Goal: Communication & Community: Answer question/provide support

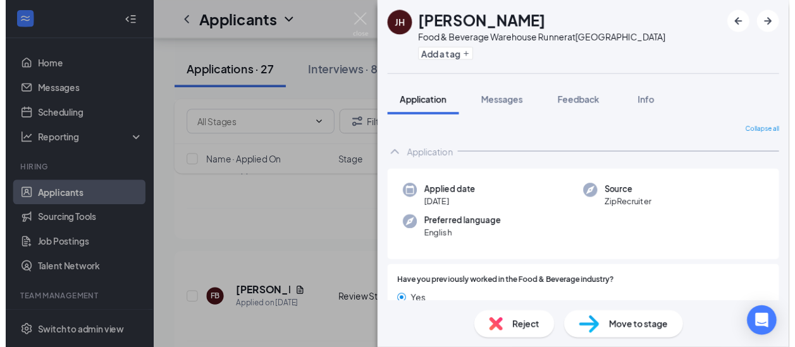
scroll to position [680, 0]
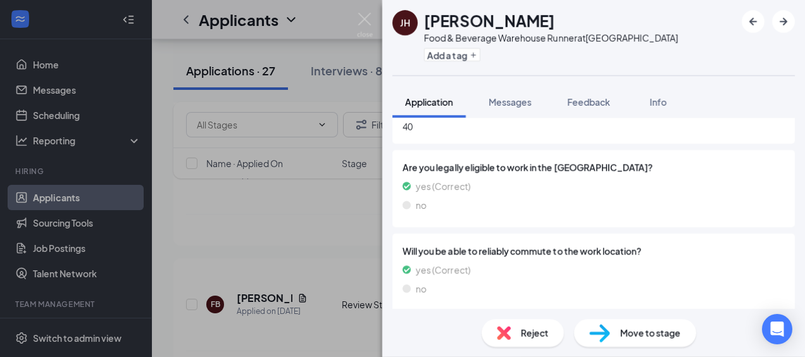
click at [382, 223] on div "Collapse all Application Applied date [DATE] Source ZipRecruiter Preferred lang…" at bounding box center [593, 213] width 423 height 191
click at [350, 230] on div "[PERSON_NAME] Food & Beverage Warehouse Runner at [GEOGRAPHIC_DATA] Add a tag A…" at bounding box center [402, 178] width 805 height 357
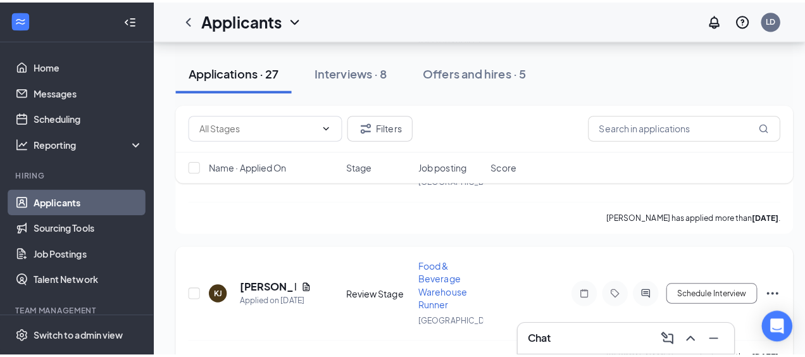
scroll to position [3166, 0]
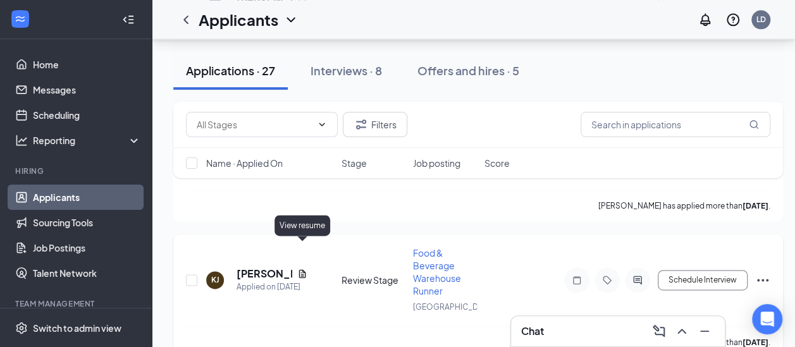
click at [300, 270] on icon "Document" at bounding box center [302, 274] width 7 height 8
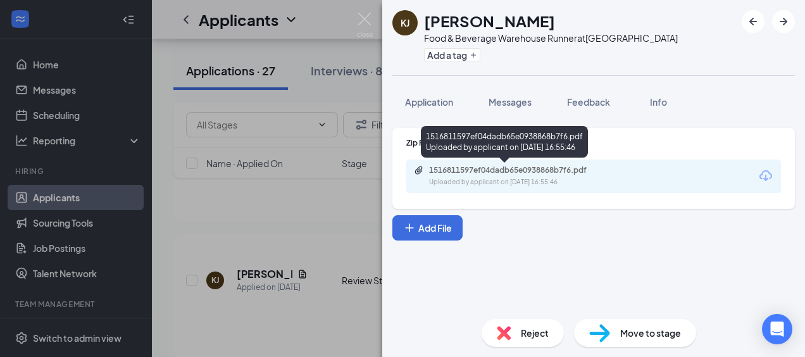
click at [454, 177] on div "Uploaded by applicant on [DATE] 16:55:46" at bounding box center [524, 182] width 190 height 10
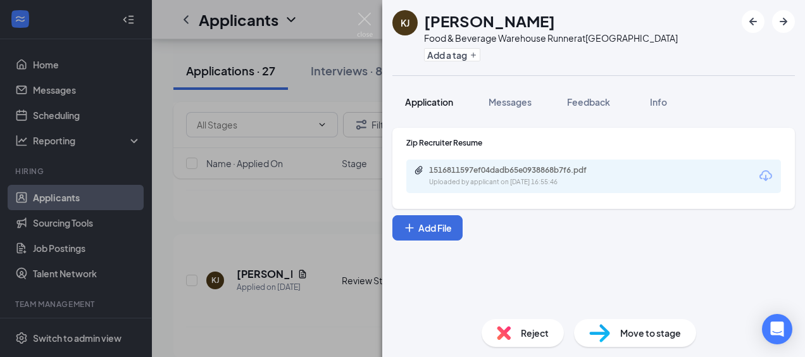
click at [433, 99] on span "Application" at bounding box center [429, 101] width 48 height 11
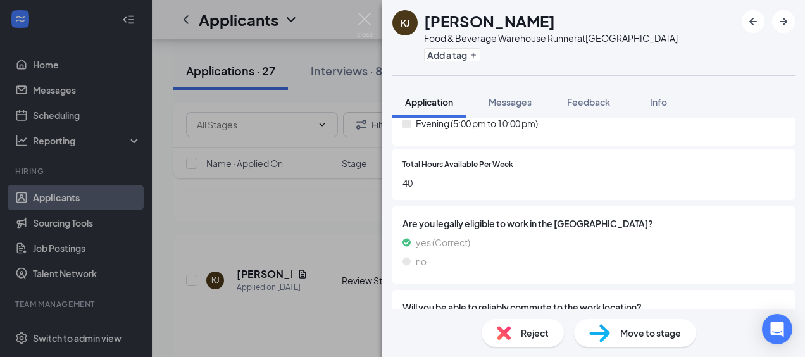
scroll to position [606, 0]
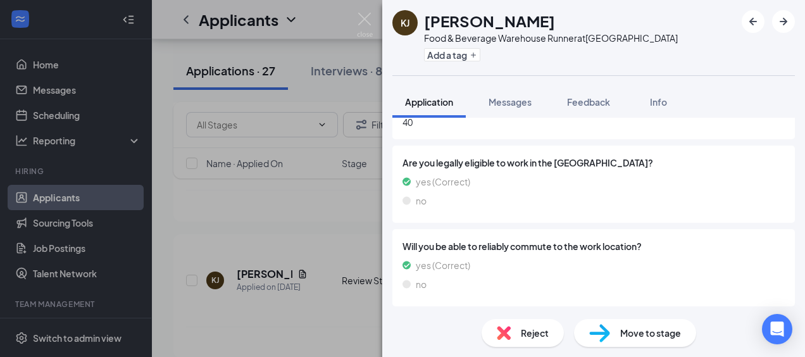
click at [329, 226] on div "[PERSON_NAME] Food & Beverage Warehouse Runner at [GEOGRAPHIC_DATA] Add a tag A…" at bounding box center [402, 178] width 805 height 357
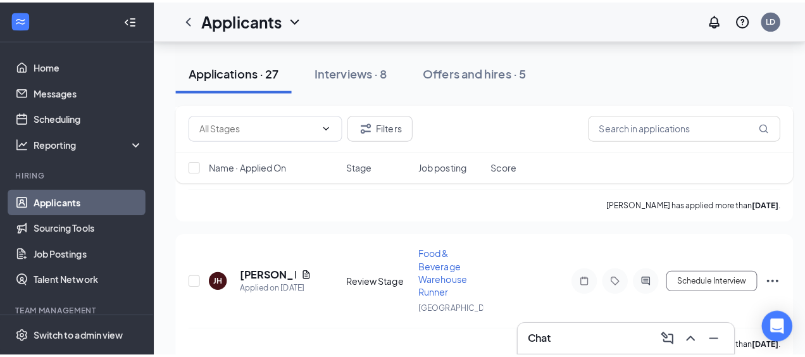
scroll to position [3034, 0]
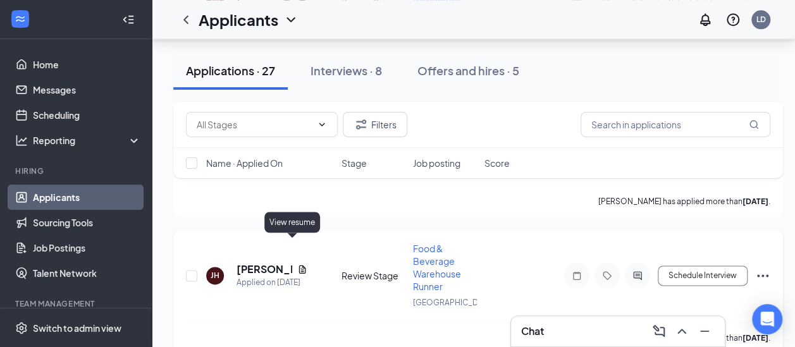
click at [297, 264] on icon "Document" at bounding box center [302, 269] width 10 height 10
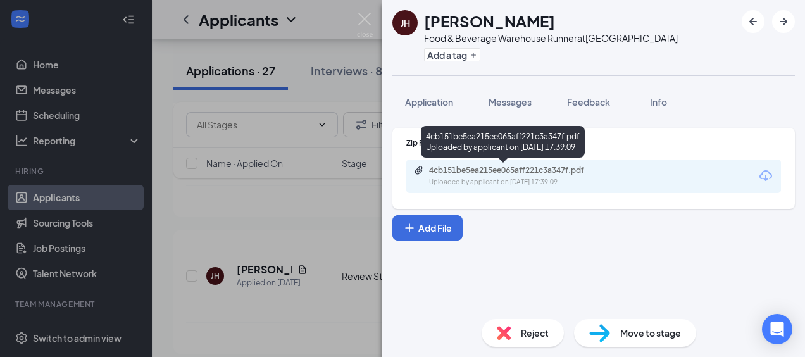
click at [503, 178] on div "Uploaded by applicant on [DATE] 17:39:09" at bounding box center [524, 182] width 190 height 10
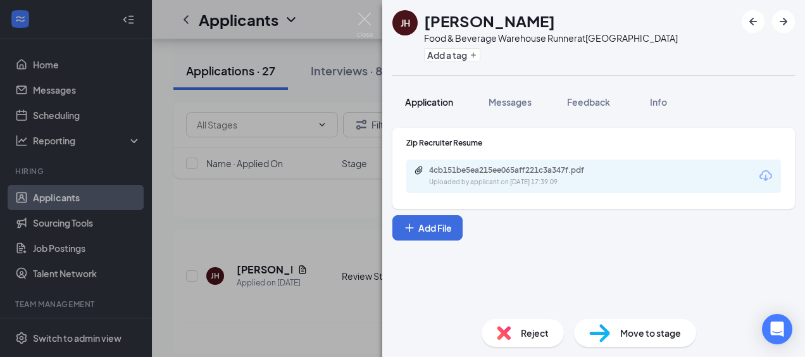
click at [421, 98] on span "Application" at bounding box center [429, 101] width 48 height 11
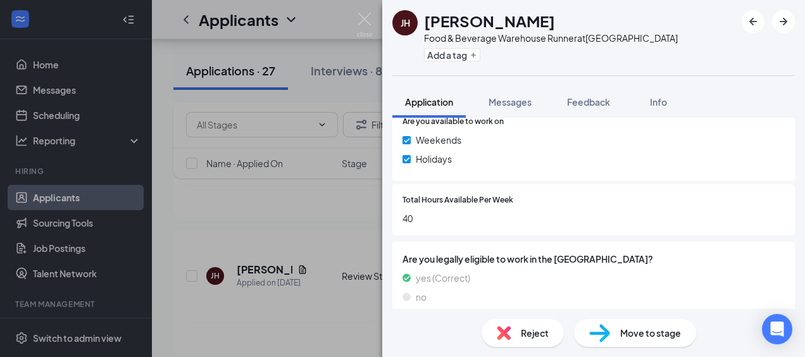
scroll to position [590, 0]
click at [335, 235] on div "[PERSON_NAME] Food & Beverage Warehouse Runner at [GEOGRAPHIC_DATA] Add a tag A…" at bounding box center [402, 178] width 805 height 357
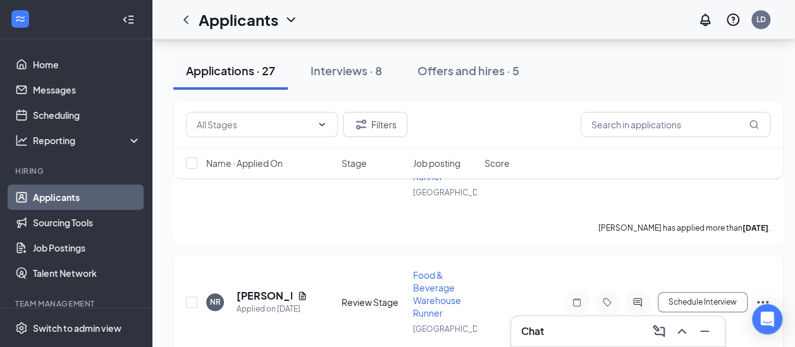
scroll to position [2873, 0]
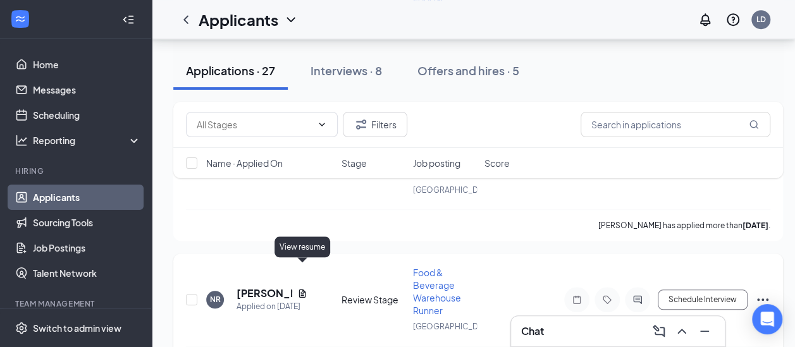
click at [301, 289] on icon "Document" at bounding box center [302, 293] width 7 height 8
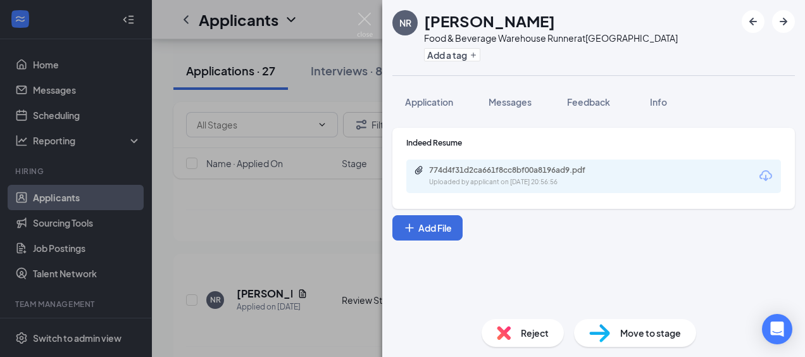
click at [326, 235] on div "NR [PERSON_NAME] Food & Beverage Warehouse Runner at [GEOGRAPHIC_DATA] Add a ta…" at bounding box center [402, 178] width 805 height 357
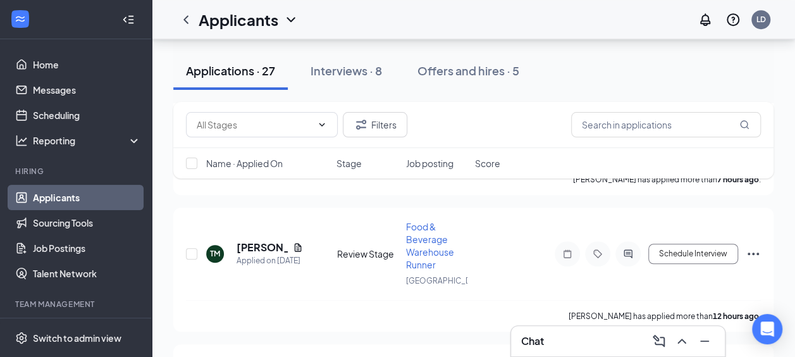
scroll to position [321, 0]
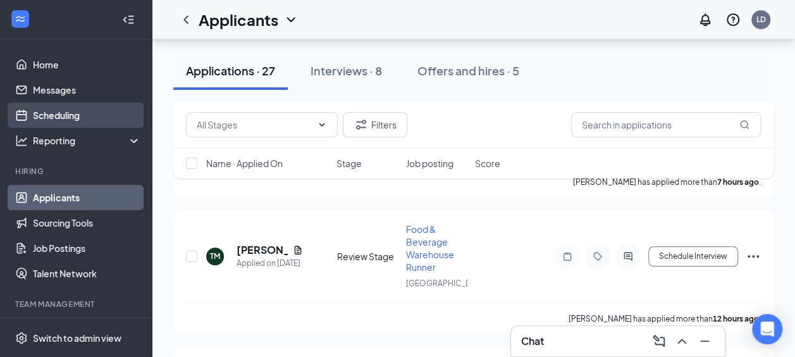
click at [65, 123] on link "Scheduling" at bounding box center [87, 114] width 108 height 25
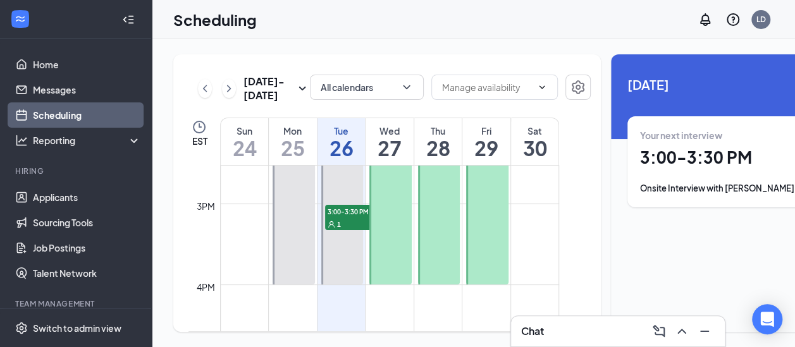
scroll to position [1177, 0]
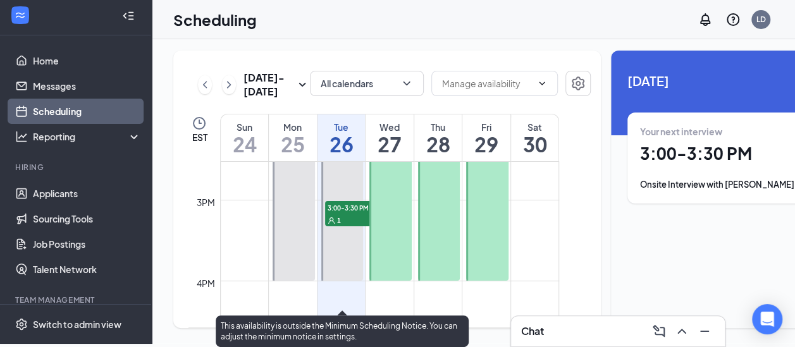
click at [347, 214] on span "3:00-3:30 PM" at bounding box center [356, 207] width 63 height 13
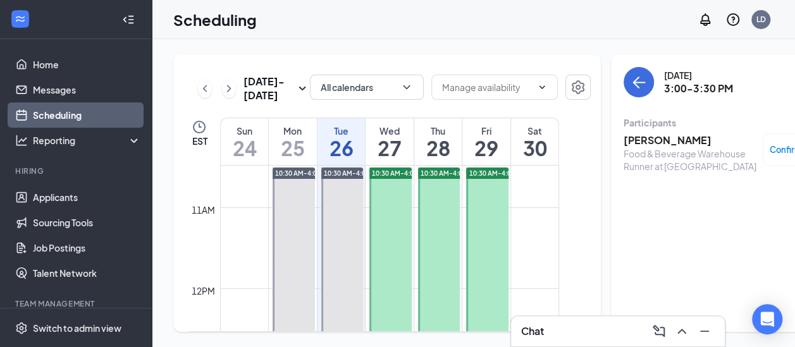
scroll to position [848, 0]
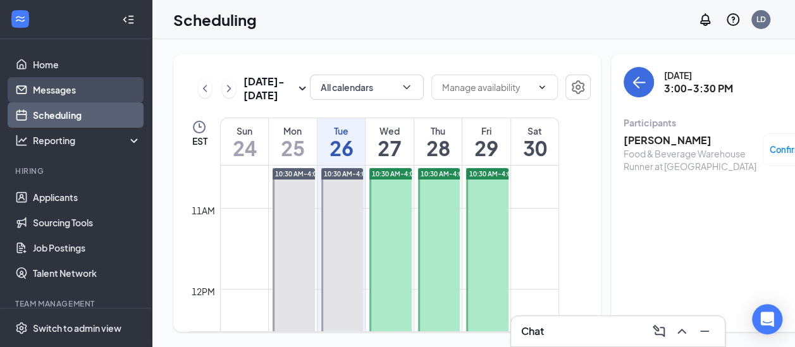
click at [92, 82] on link "Messages" at bounding box center [87, 89] width 108 height 25
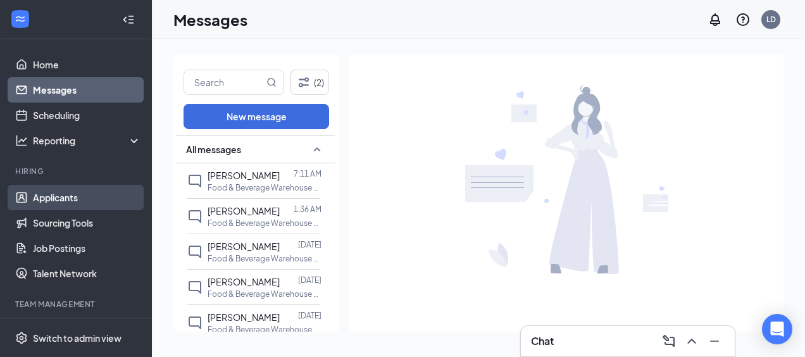
click at [71, 200] on link "Applicants" at bounding box center [87, 197] width 108 height 25
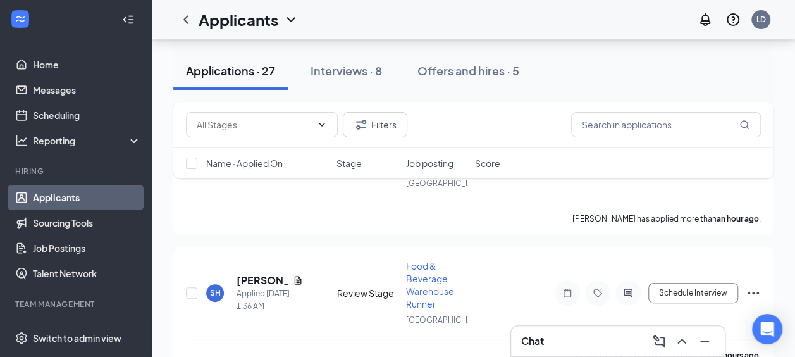
scroll to position [234, 0]
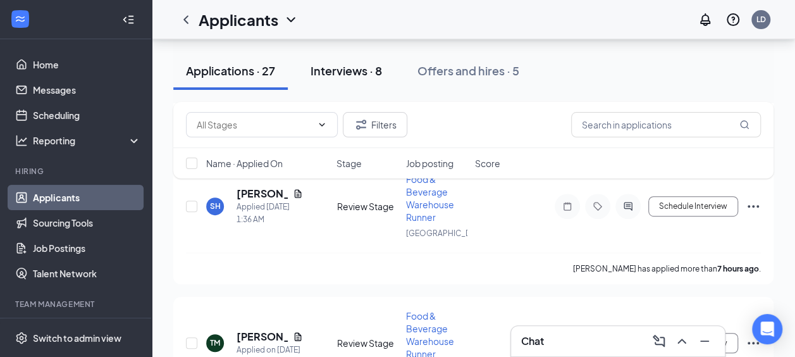
click at [335, 65] on div "Interviews · 8" at bounding box center [346, 71] width 71 height 16
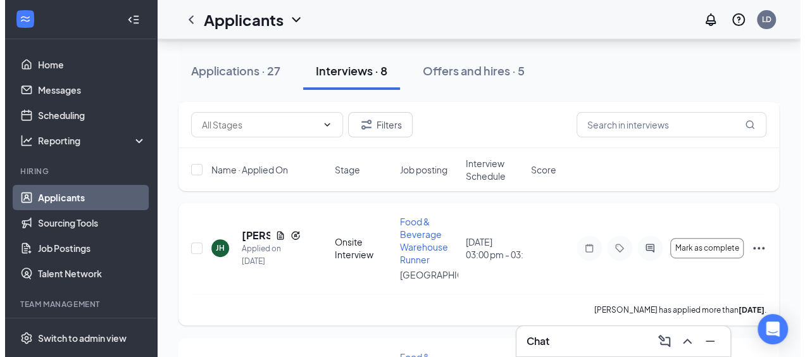
scroll to position [202, 0]
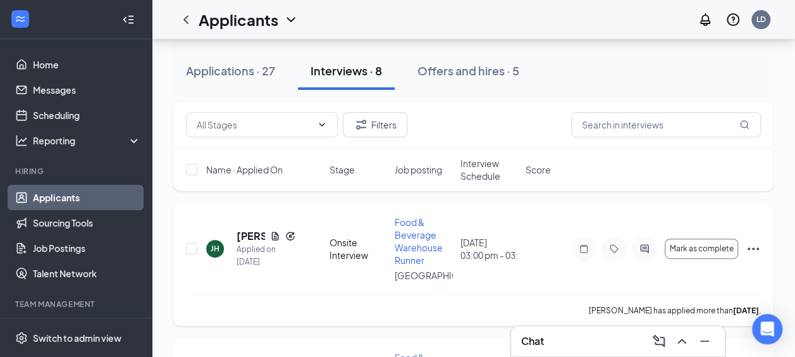
click at [751, 245] on icon "Ellipses" at bounding box center [753, 248] width 15 height 15
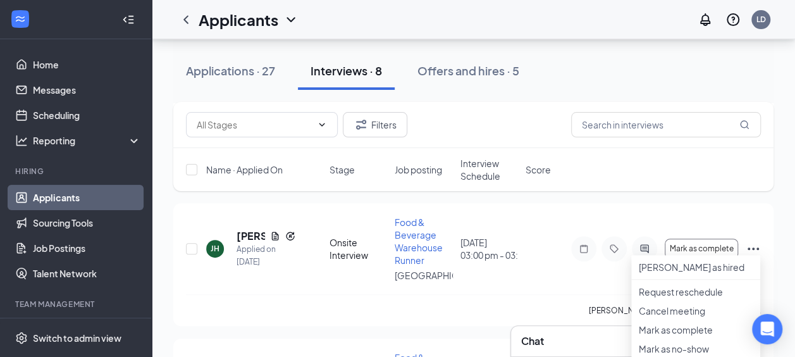
click at [629, 185] on div "Name · Applied On Stage Job posting Interview Schedule Score" at bounding box center [473, 169] width 600 height 43
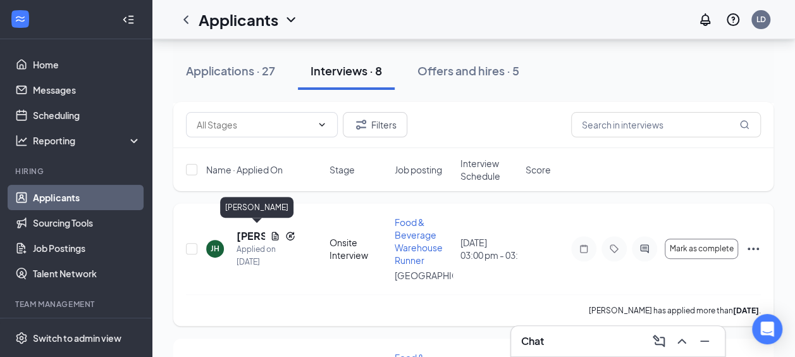
click at [245, 233] on h5 "[PERSON_NAME]" at bounding box center [251, 236] width 28 height 14
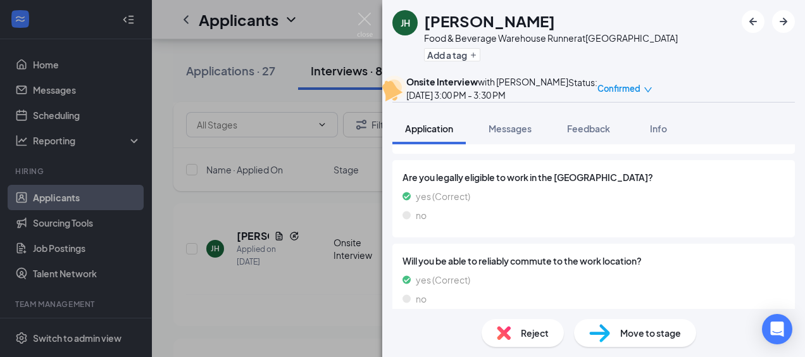
scroll to position [733, 0]
click at [504, 134] on span "Messages" at bounding box center [509, 128] width 43 height 11
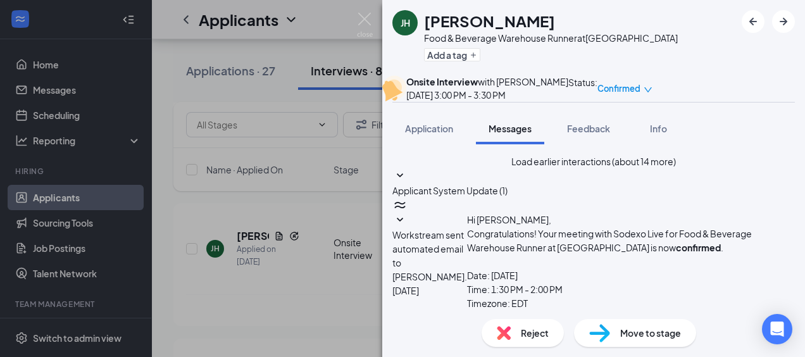
type textarea "Good morning [PERSON_NAME], My name is [PERSON_NAME]. I am the warehouse manage…"
checkbox input "true"
